Goal: Check status: Check status

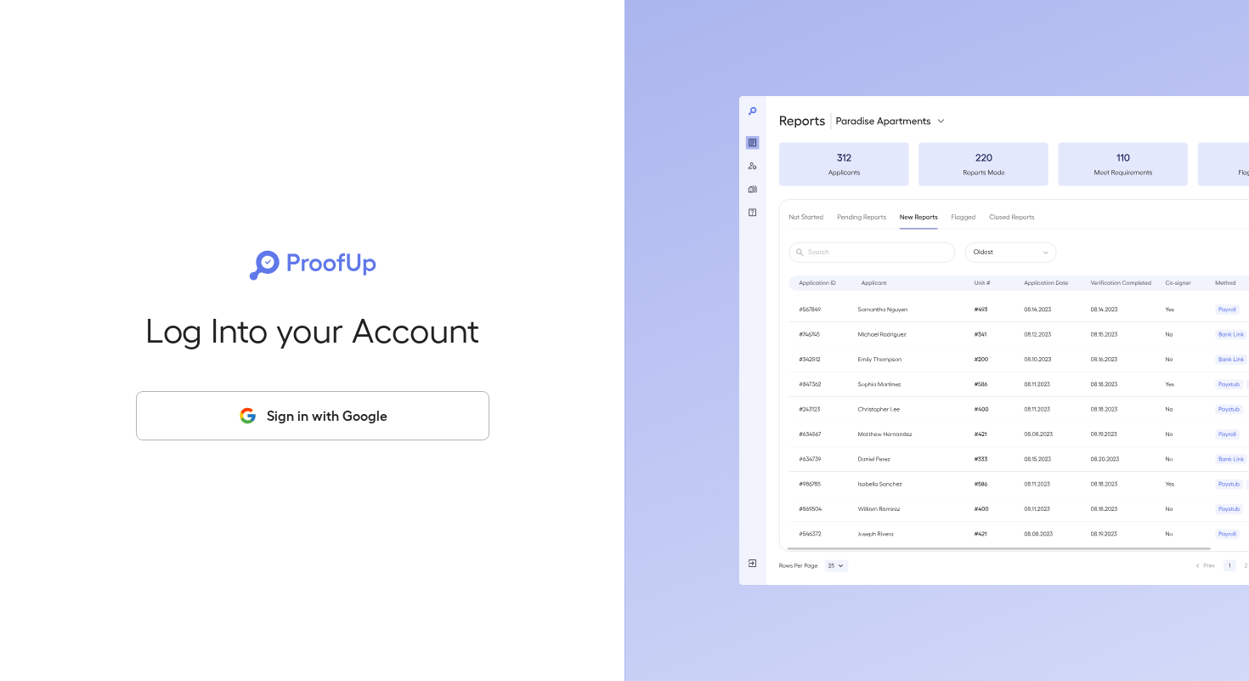
click at [252, 430] on button "Sign in with Google" at bounding box center [313, 415] width 354 height 49
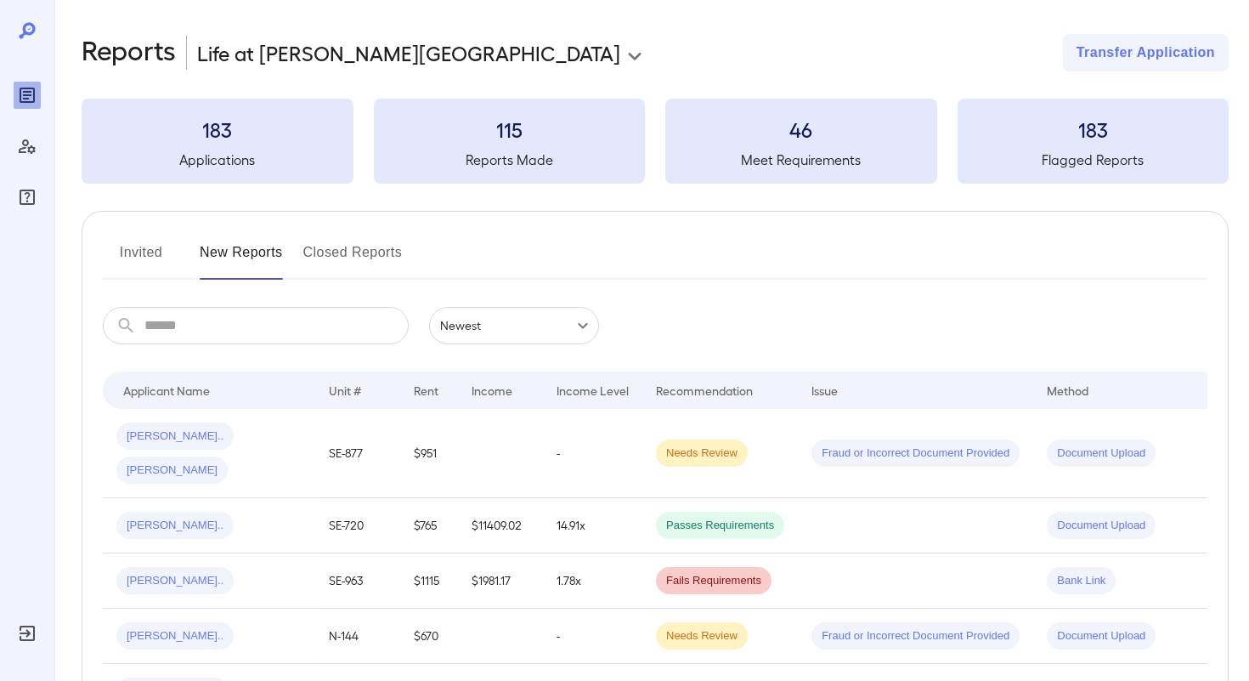
click at [260, 329] on input "text" at bounding box center [276, 325] width 264 height 37
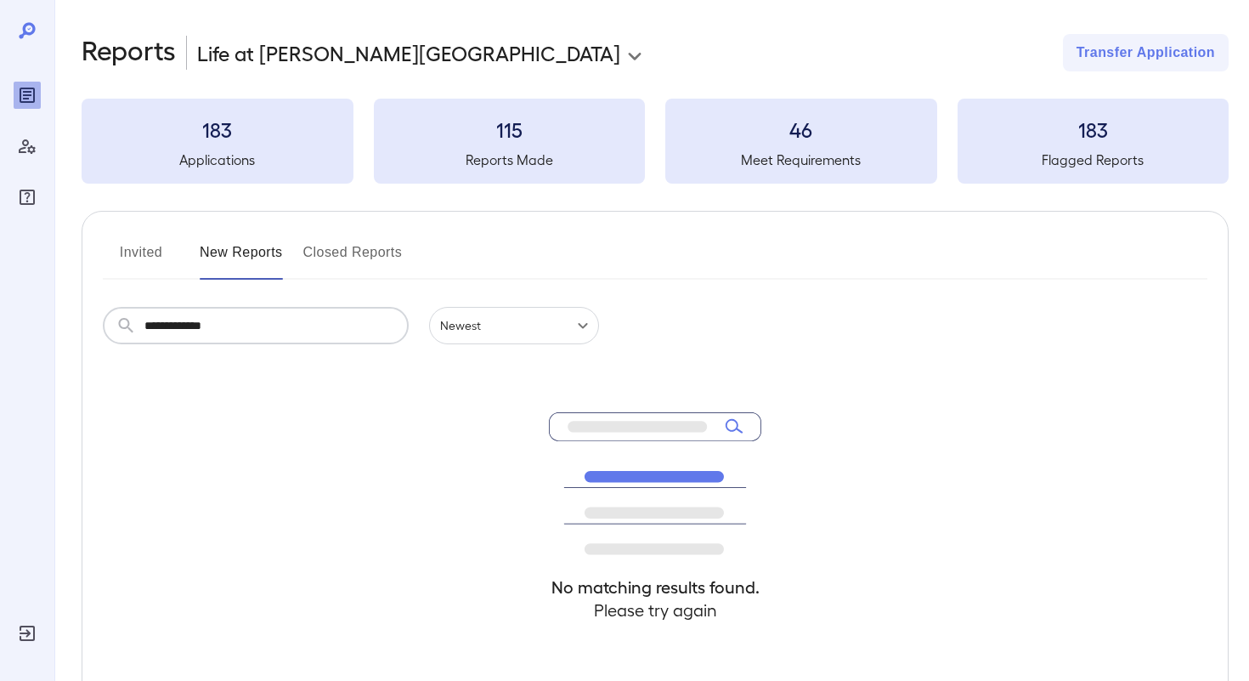
type input "**********"
click at [138, 255] on button "Invited" at bounding box center [141, 259] width 76 height 41
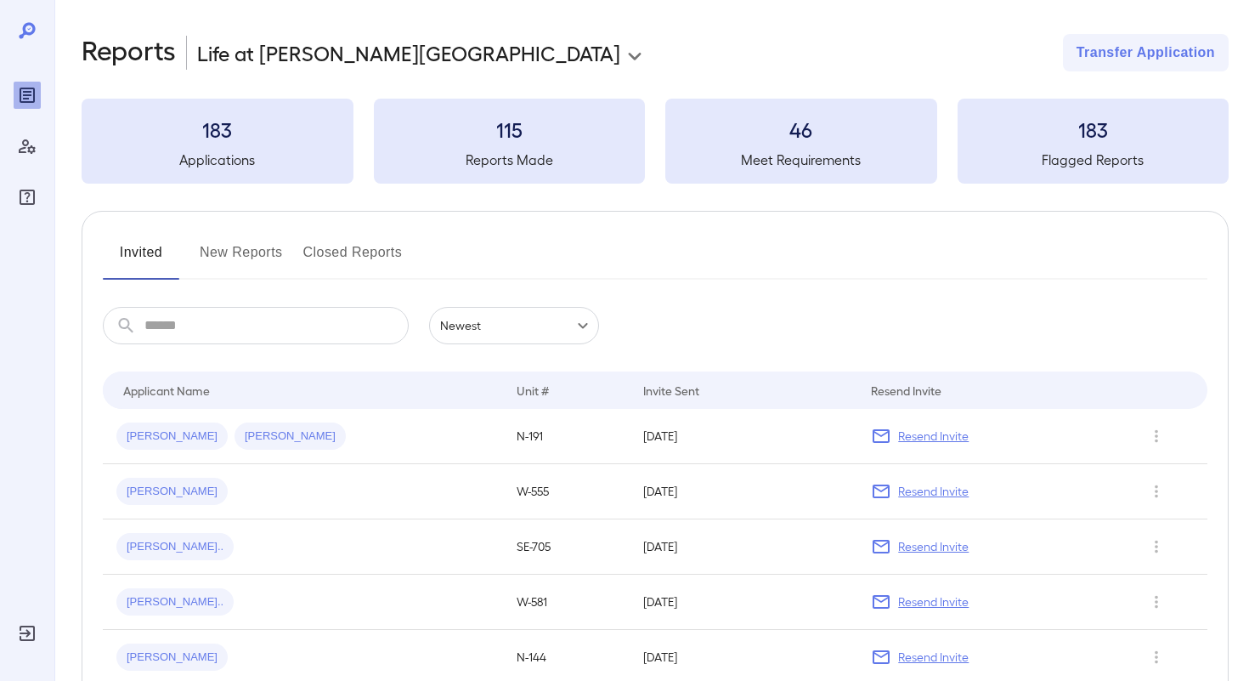
click at [248, 266] on button "New Reports" at bounding box center [241, 259] width 83 height 41
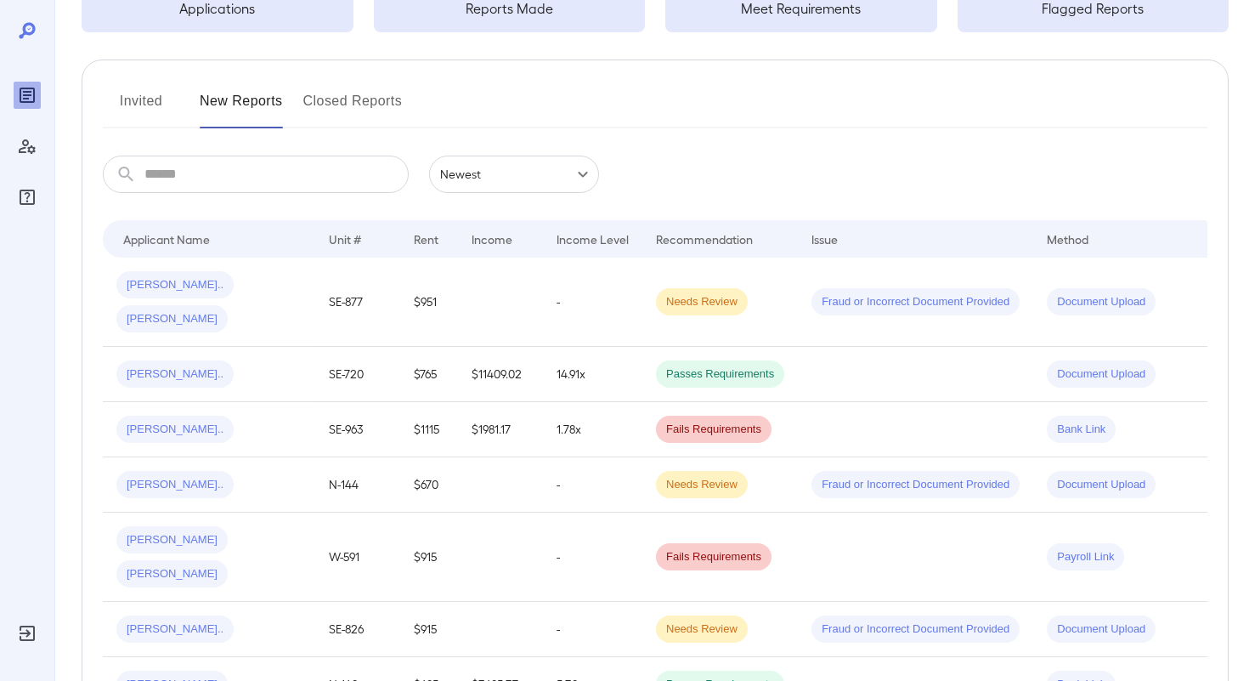
scroll to position [239, 0]
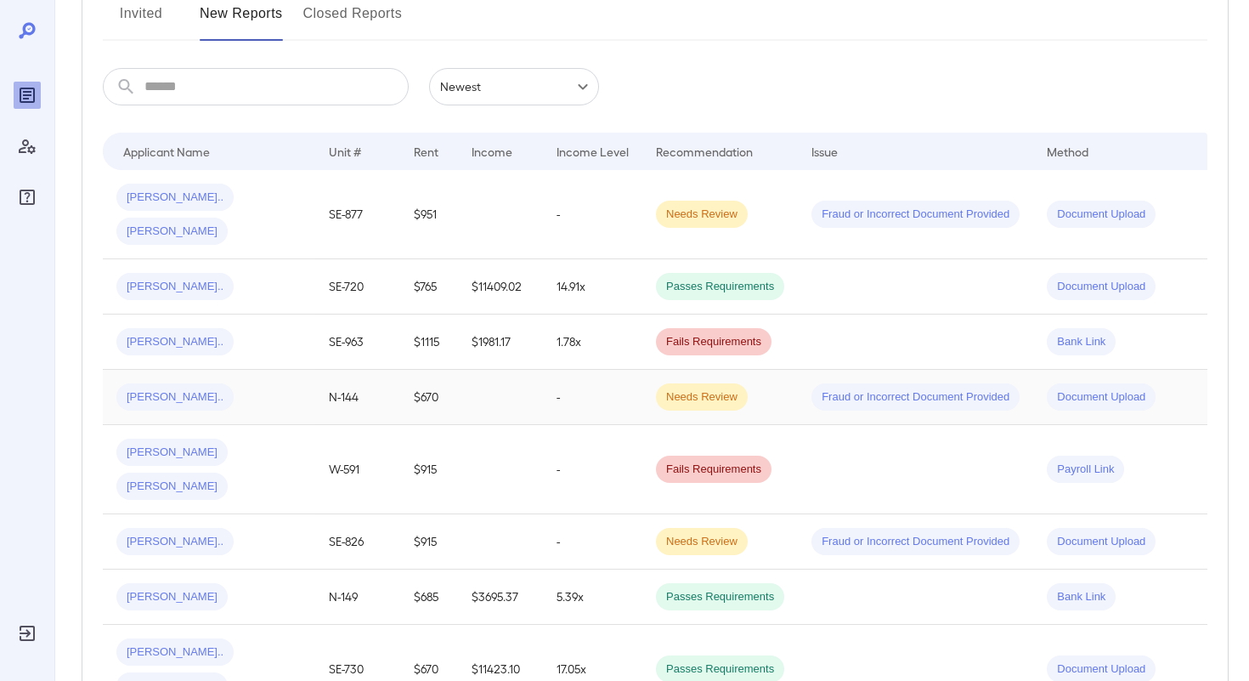
click at [223, 383] on div "[PERSON_NAME].." at bounding box center [208, 396] width 185 height 27
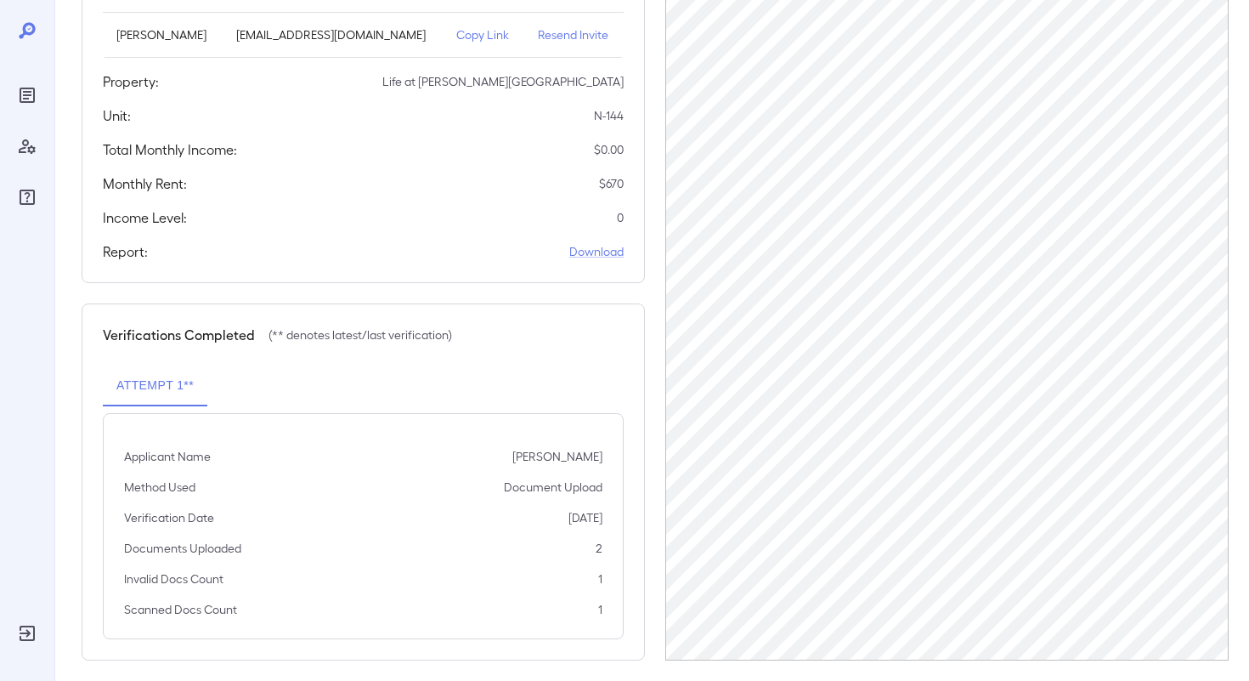
scroll to position [264, 0]
